Goal: Information Seeking & Learning: Learn about a topic

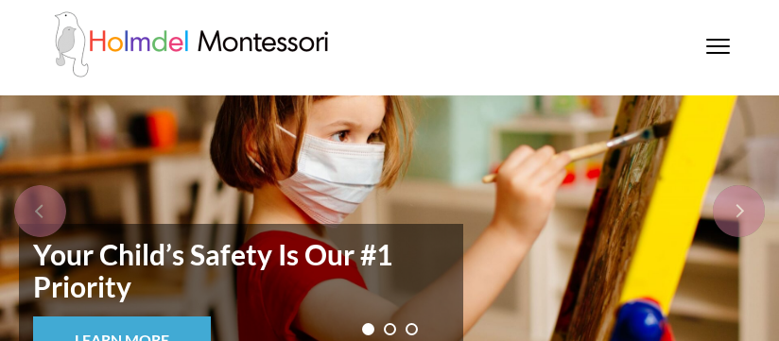
click at [718, 57] on div at bounding box center [718, 48] width 24 height 19
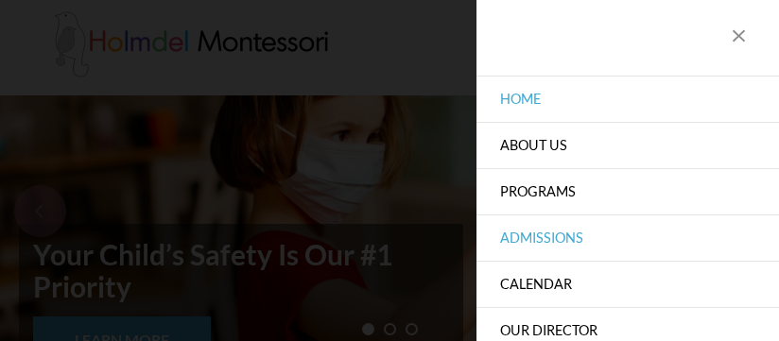
click at [545, 237] on link "Admissions" at bounding box center [628, 238] width 303 height 46
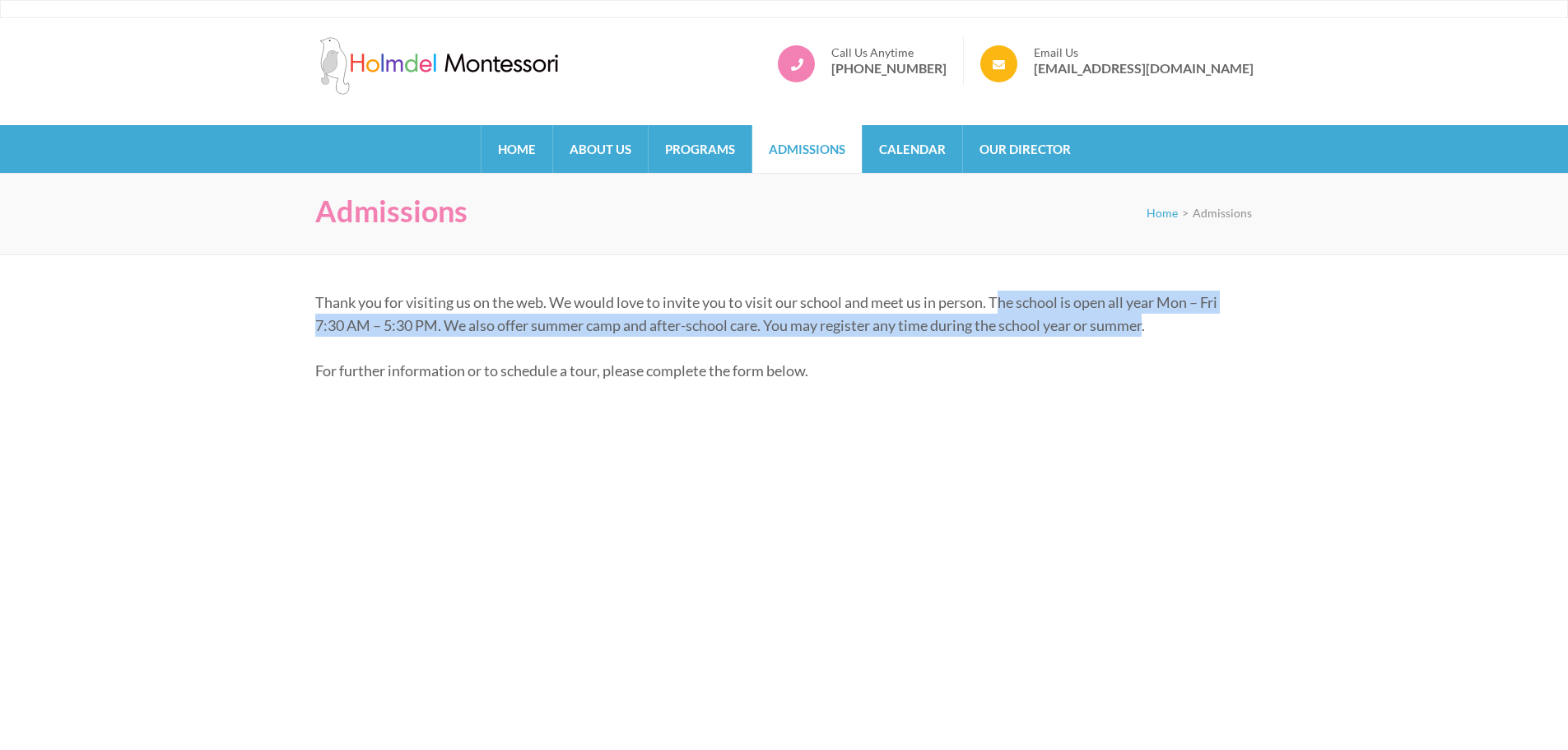
drag, startPoint x: 1004, startPoint y: 302, endPoint x: 1153, endPoint y: 315, distance: 149.6
click at [677, 296] on p "Thank you for visiting us on the web. We would love to invite you to visit our …" at bounding box center [778, 313] width 926 height 46
click at [677, 144] on link "Programs" at bounding box center [700, 149] width 103 height 48
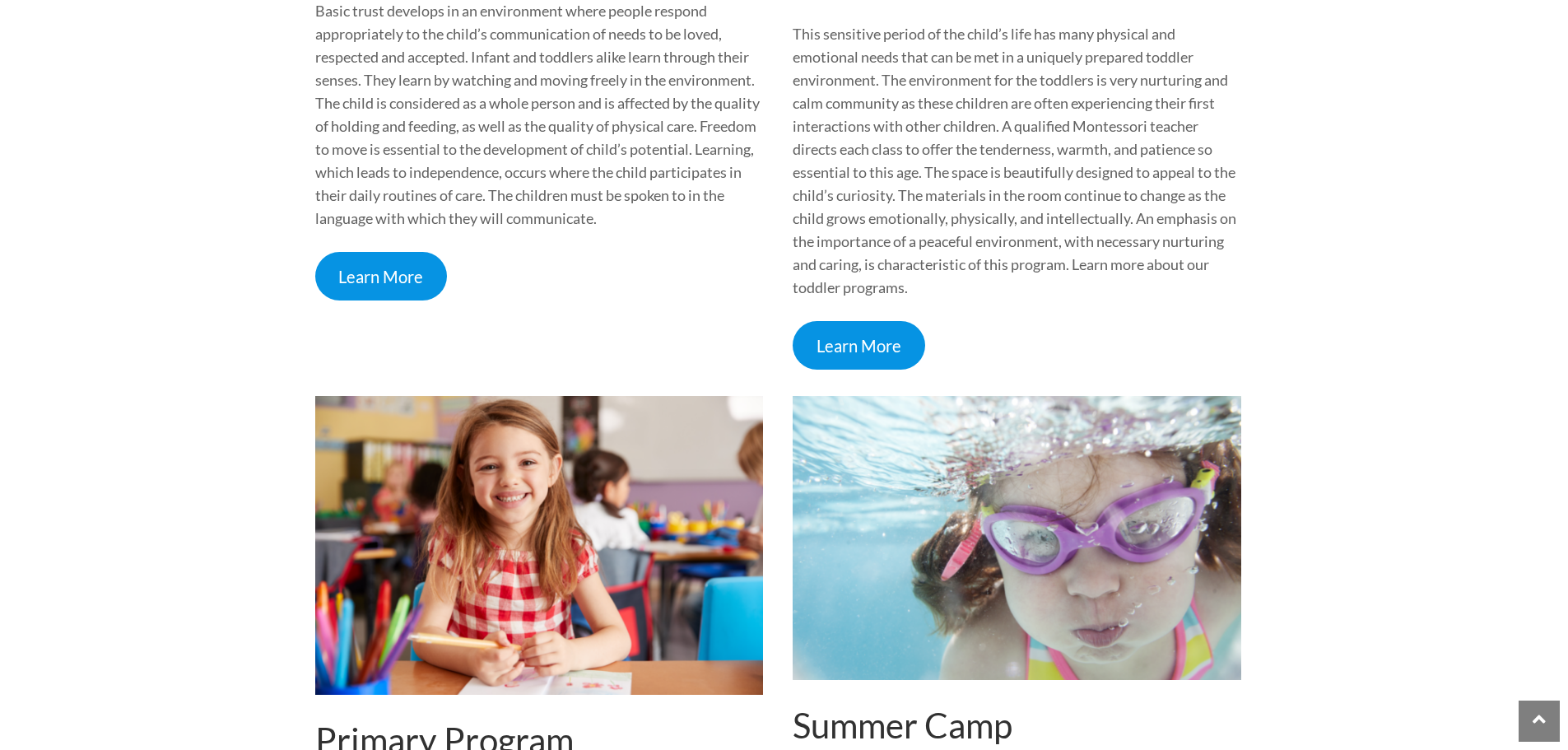
scroll to position [1069, 0]
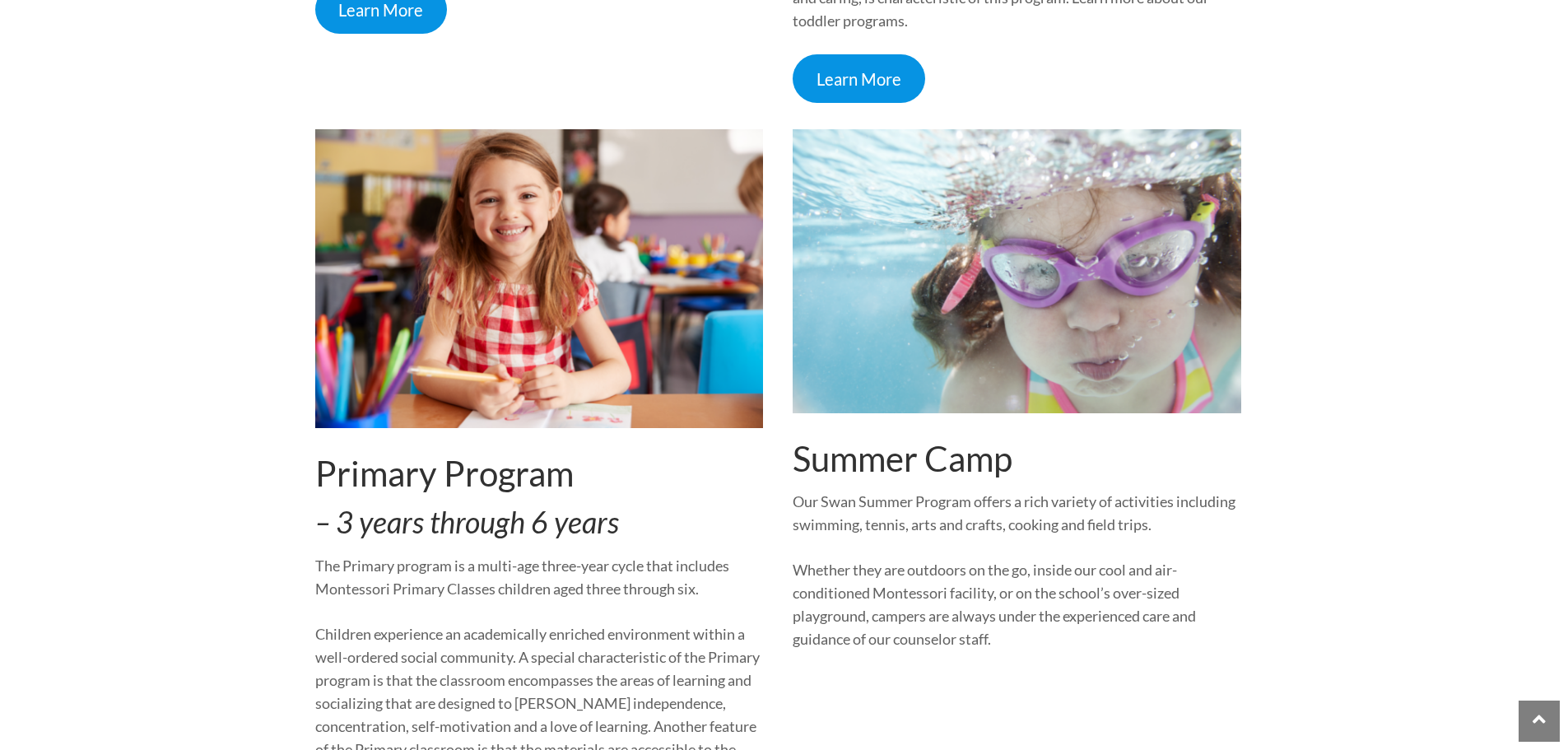
drag, startPoint x: 479, startPoint y: 496, endPoint x: 491, endPoint y: 488, distance: 14.4
click at [480, 496] on div "Primary Program – 3 years through 6 years The Primary program is a multi-age th…" at bounding box center [539, 526] width 448 height 794
click at [549, 344] on img at bounding box center [539, 278] width 448 height 298
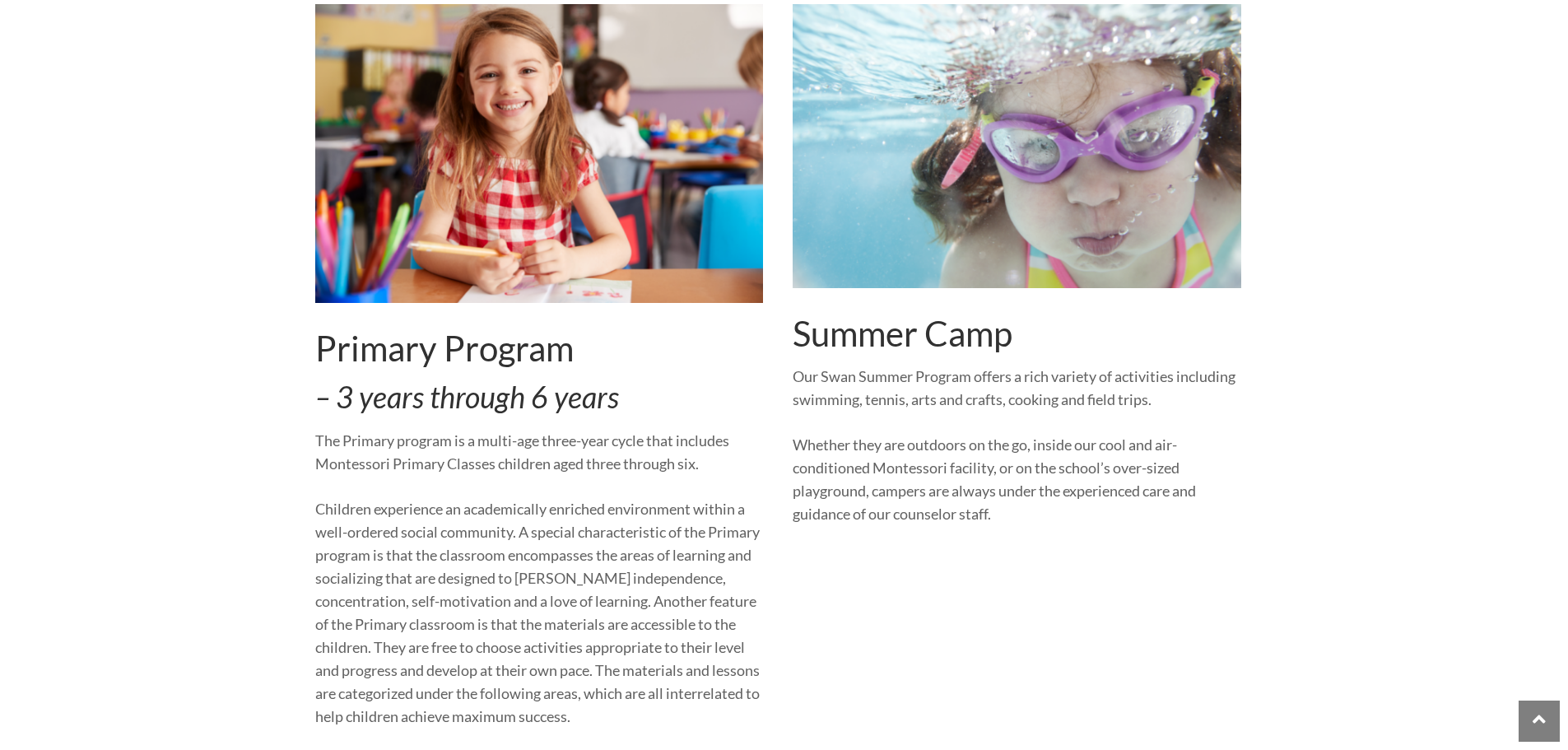
scroll to position [1235, 0]
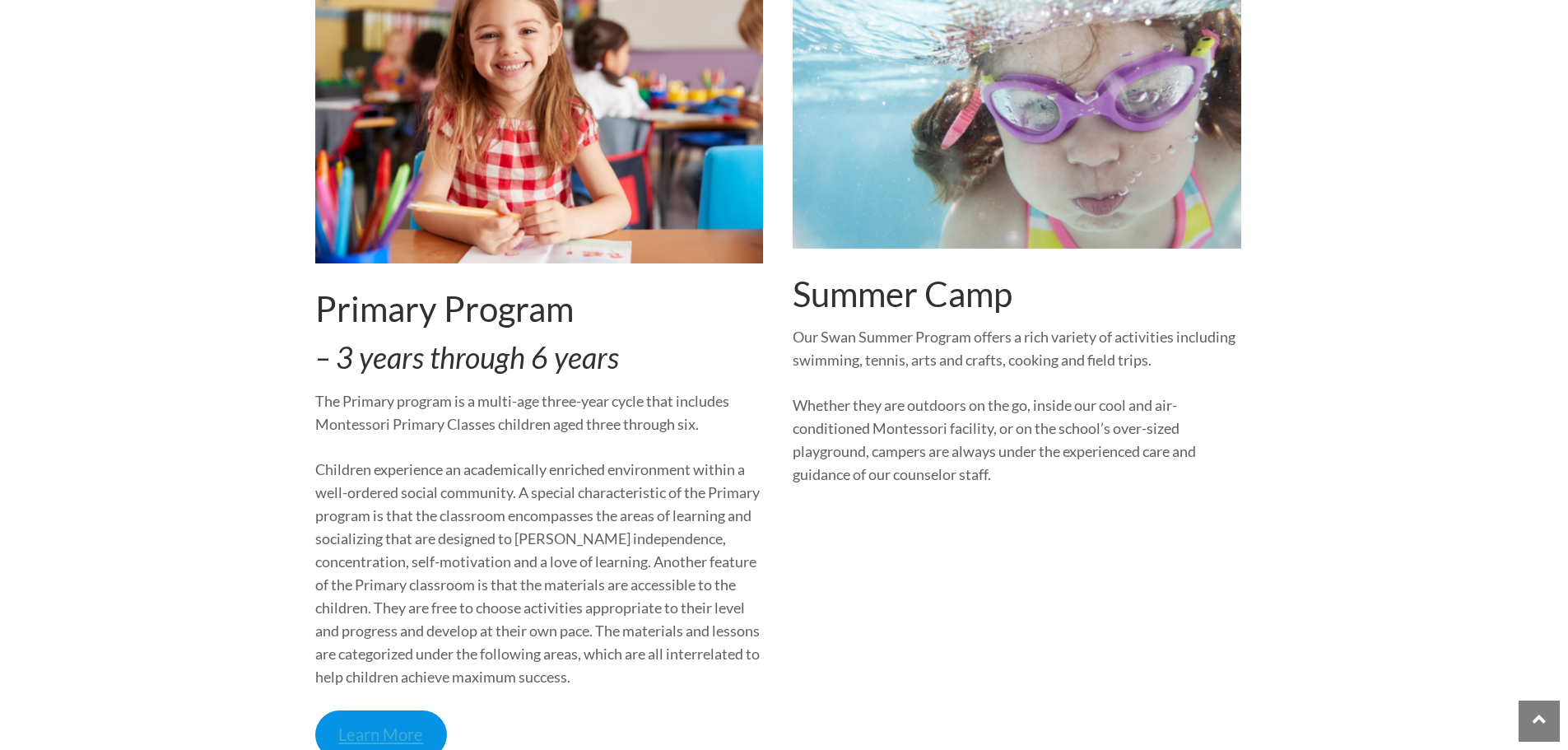
click at [386, 724] on link "Learn More" at bounding box center [381, 734] width 132 height 49
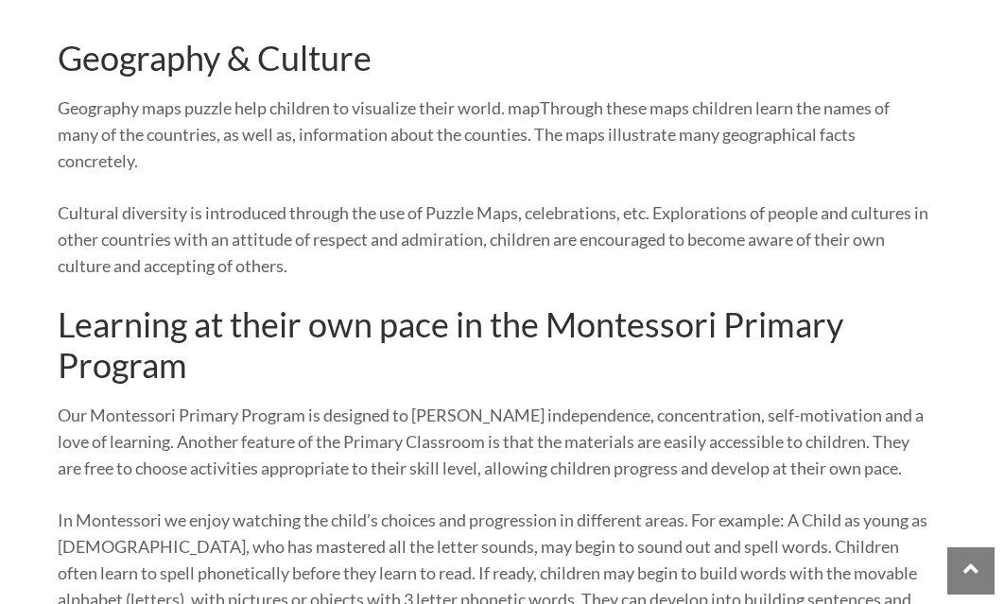
scroll to position [2868, 0]
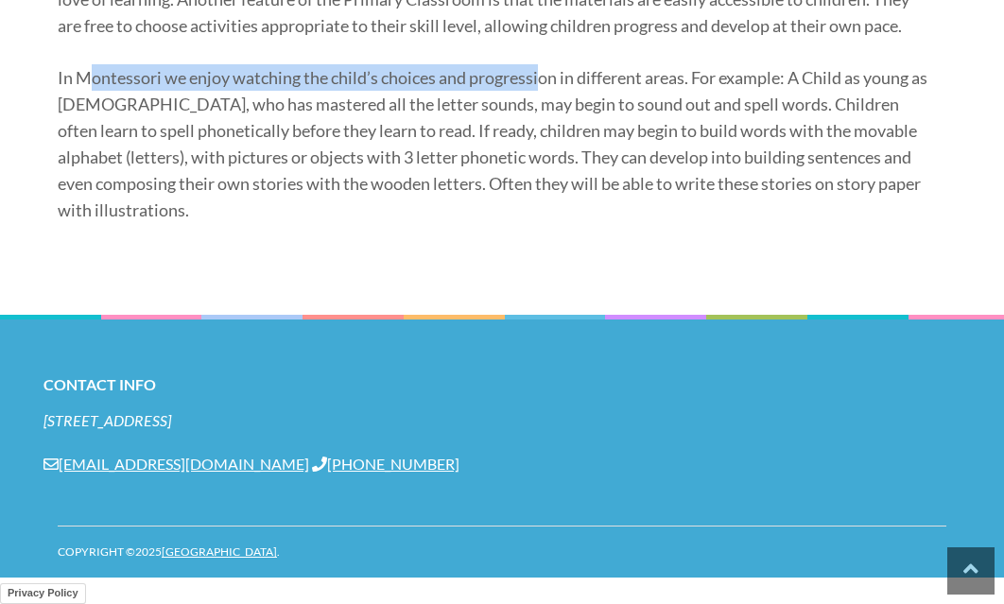
drag, startPoint x: 95, startPoint y: 75, endPoint x: 541, endPoint y: 69, distance: 446.4
click at [541, 69] on p "In Montessori we enjoy watching the child’s choices and progression in differen…" at bounding box center [495, 143] width 875 height 159
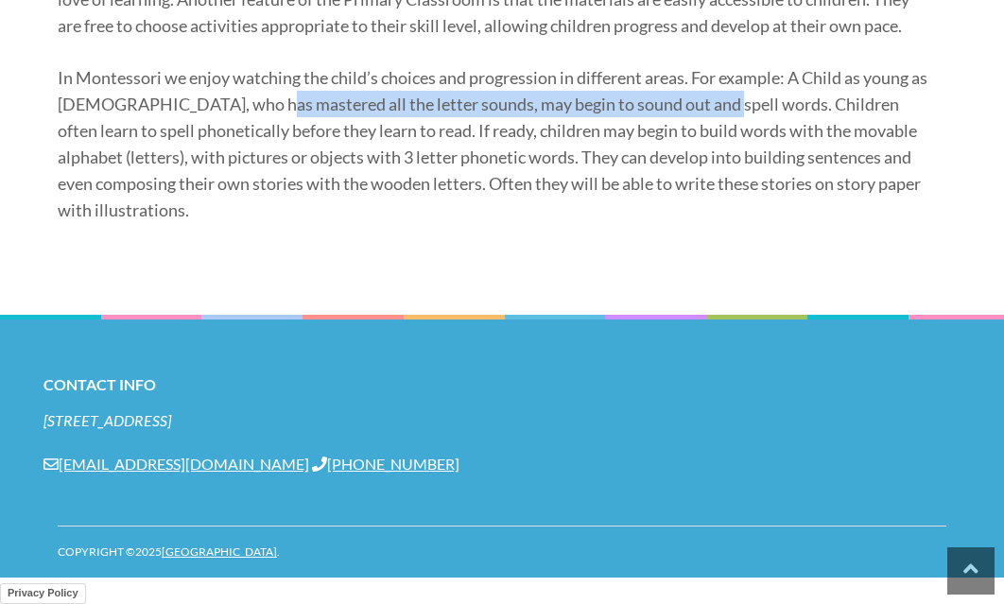
drag, startPoint x: 262, startPoint y: 100, endPoint x: 707, endPoint y: 115, distance: 445.7
click at [707, 115] on p "In Montessori we enjoy watching the child’s choices and progression in differen…" at bounding box center [495, 143] width 875 height 159
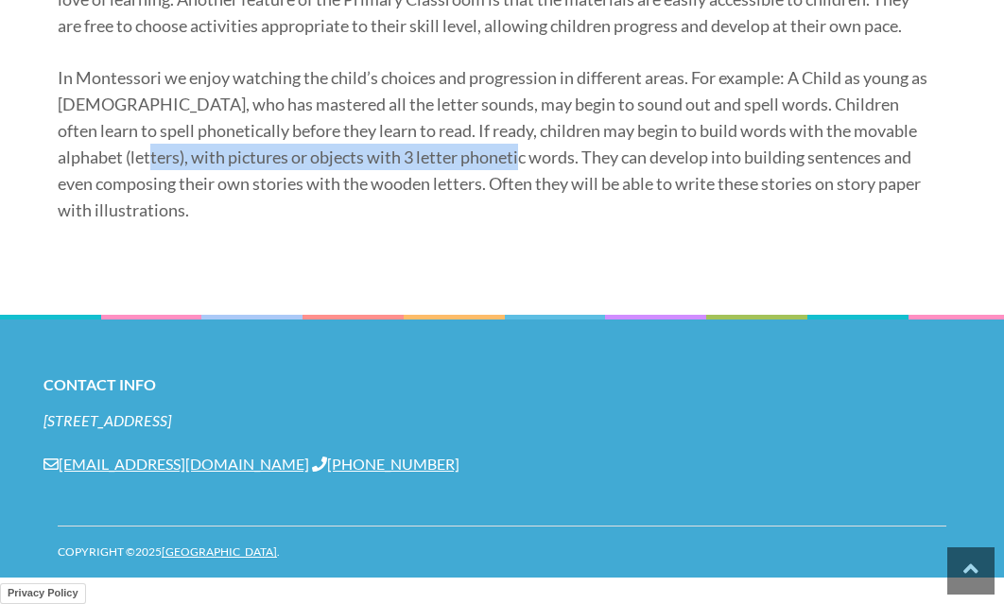
drag, startPoint x: 123, startPoint y: 155, endPoint x: 511, endPoint y: 158, distance: 387.7
click at [511, 158] on p "In Montessori we enjoy watching the child’s choices and progression in differen…" at bounding box center [495, 143] width 875 height 159
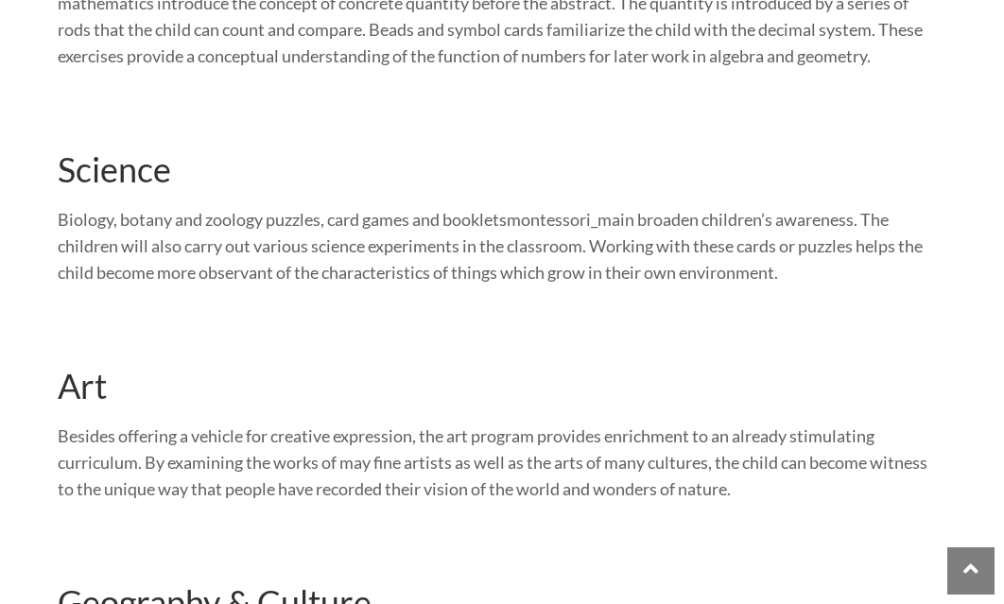
scroll to position [0, 0]
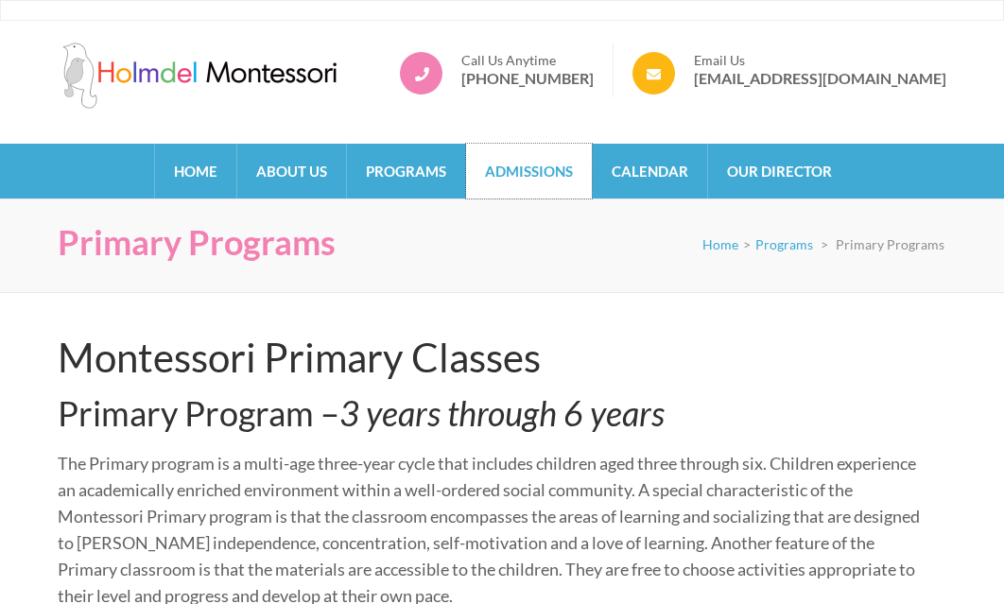
click at [525, 169] on link "Admissions" at bounding box center [529, 171] width 126 height 55
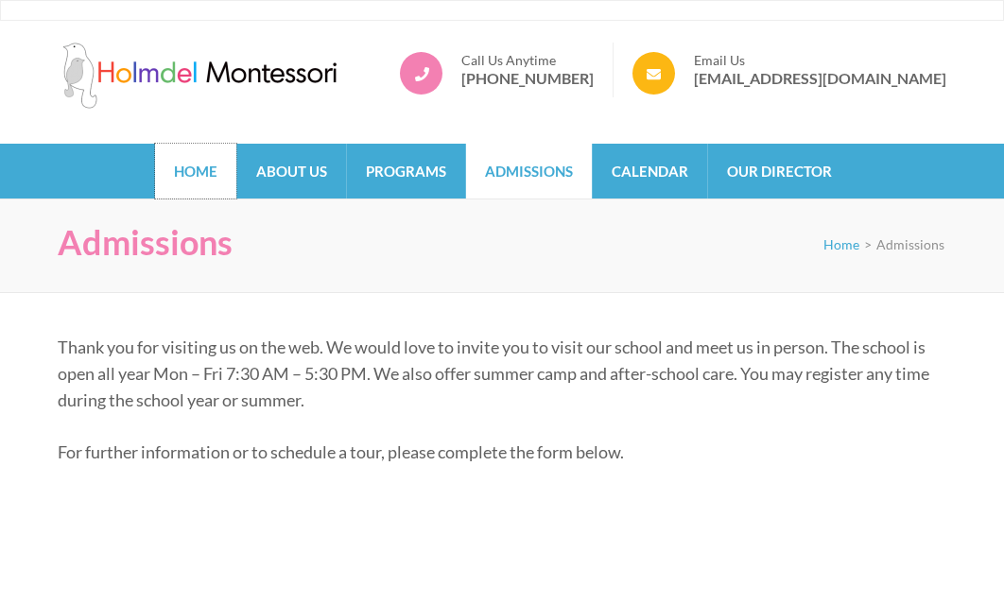
click at [200, 173] on link "Home" at bounding box center [195, 171] width 81 height 55
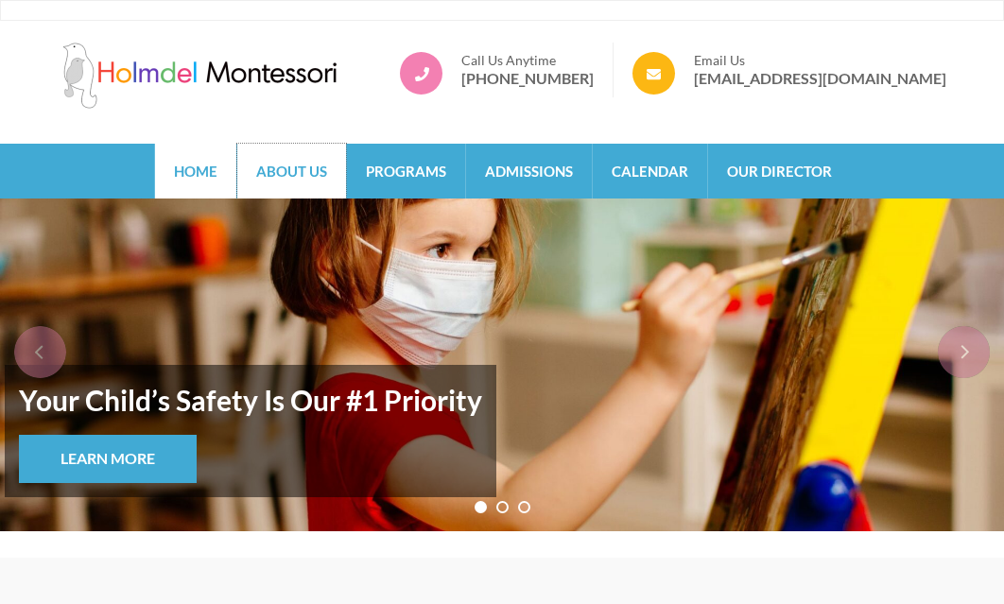
click at [305, 172] on link "About Us" at bounding box center [291, 171] width 109 height 55
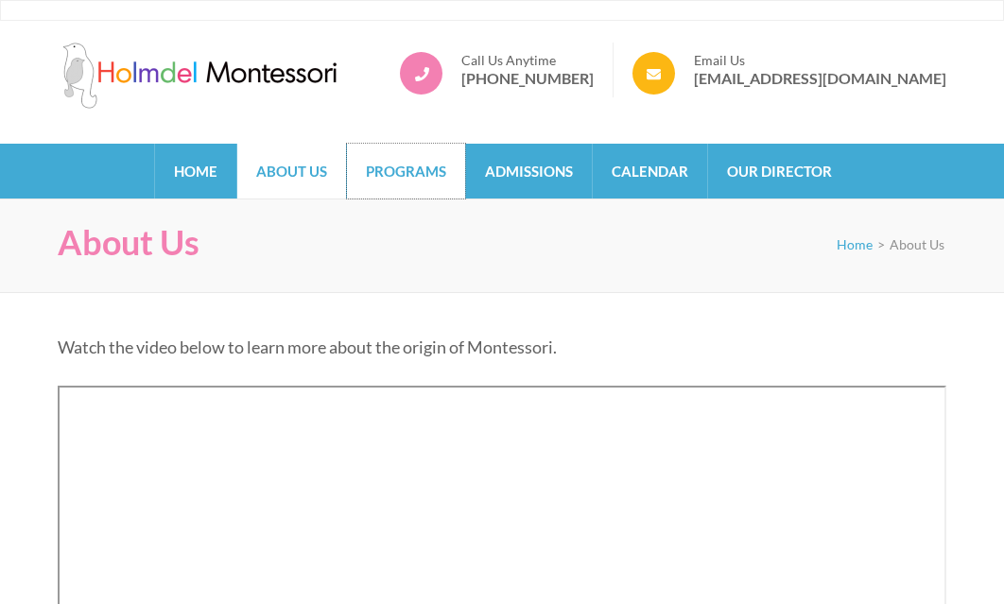
click at [428, 170] on link "Programs" at bounding box center [406, 171] width 118 height 55
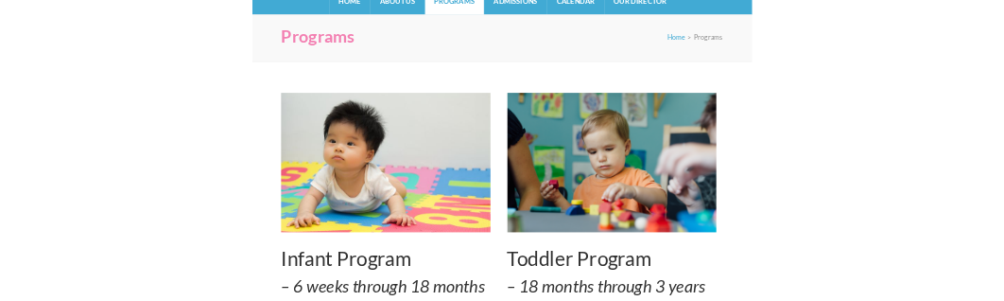
scroll to position [662, 0]
